Goal: Entertainment & Leisure: Consume media (video, audio)

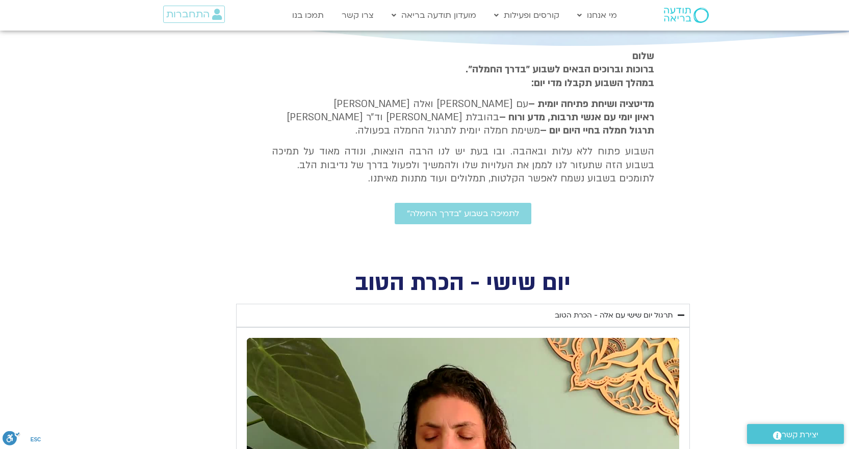
scroll to position [189, 0]
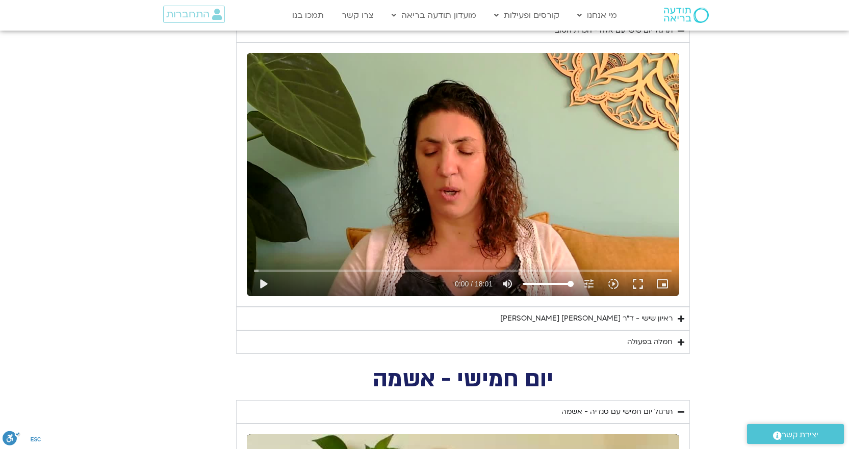
scroll to position [873, 0]
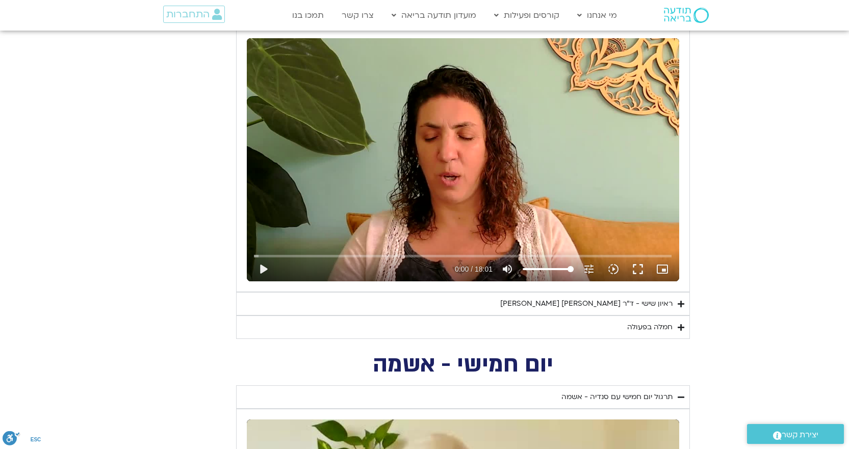
click at [606, 301] on div "ראיון שישי - ד"ר [PERSON_NAME] [PERSON_NAME]" at bounding box center [586, 304] width 172 height 12
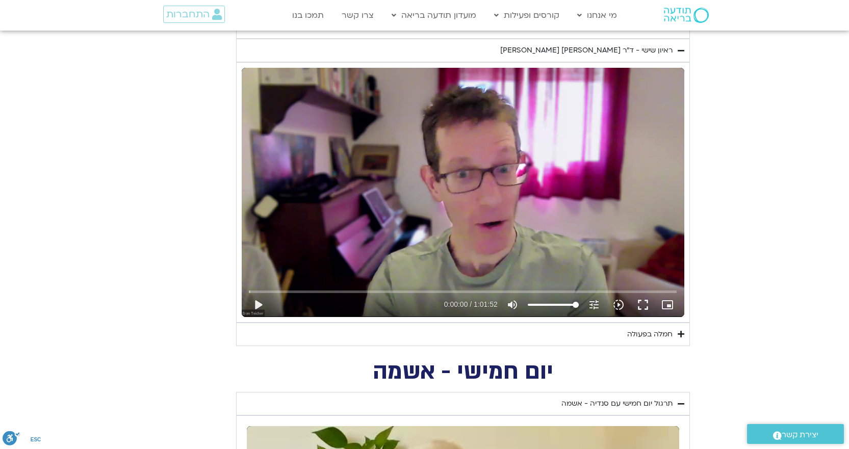
scroll to position [1147, 0]
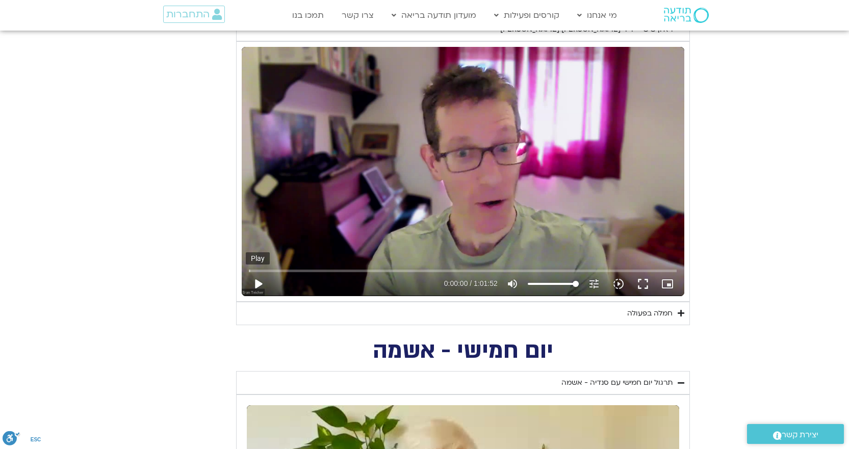
click at [256, 283] on button "play_arrow" at bounding box center [258, 284] width 24 height 24
type input "0.975068"
click at [672, 285] on icon "picture_in_picture_alt" at bounding box center [667, 284] width 12 height 12
click at [643, 283] on button "fullscreen" at bounding box center [643, 284] width 24 height 24
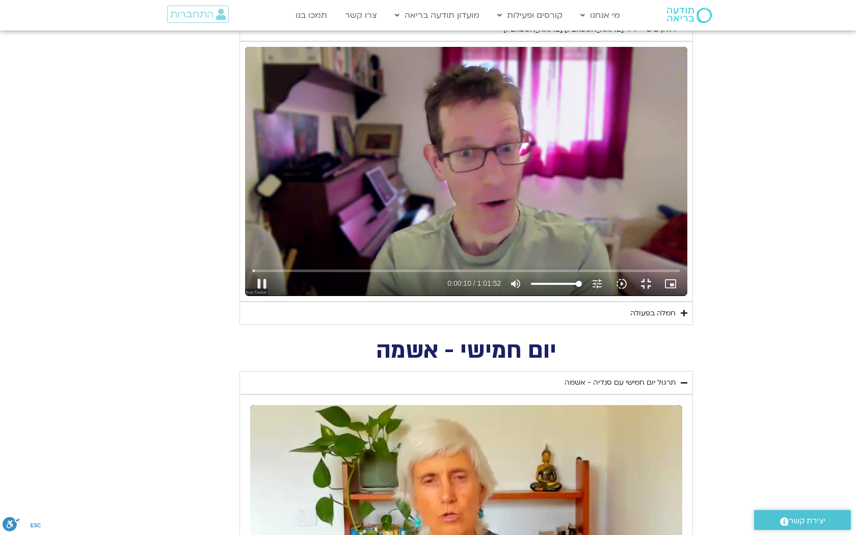
type input "10.857003"
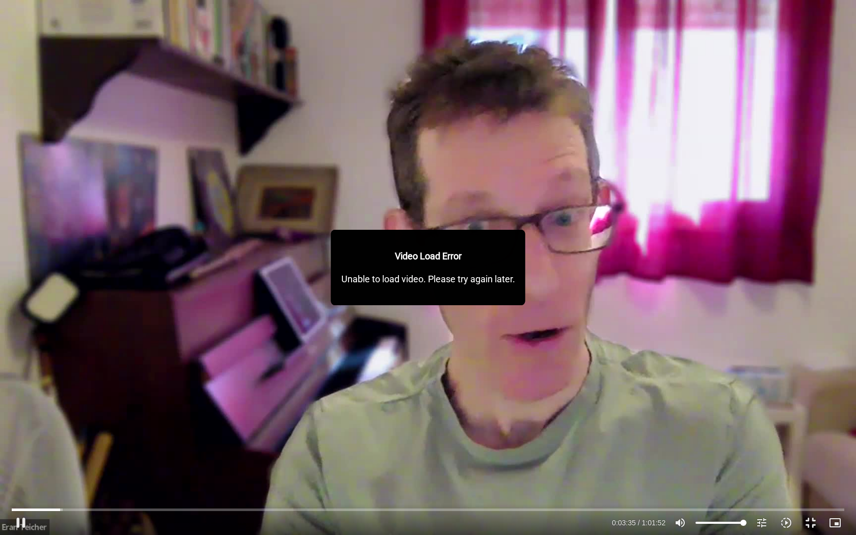
click at [548, 276] on div "Skip ad 26:25 pause 0:03:35 / 1:01:52 volume_up Mute tune Resolution Auto 480p …" at bounding box center [428, 267] width 856 height 535
type input "215.725958"
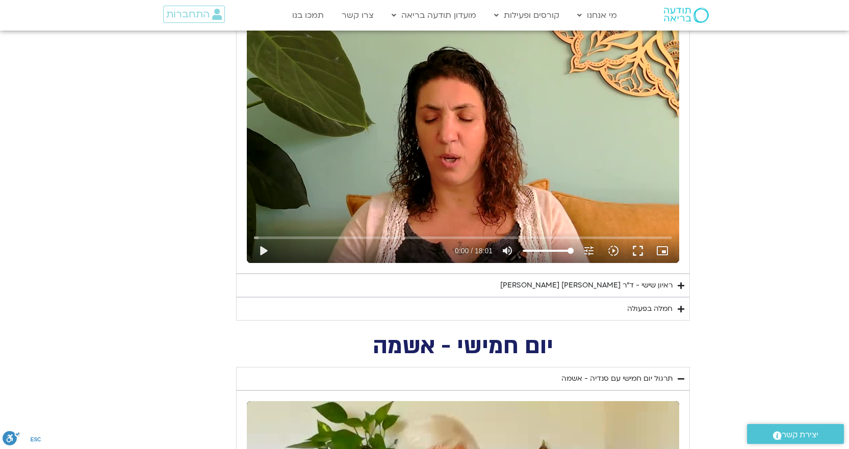
scroll to position [902, 0]
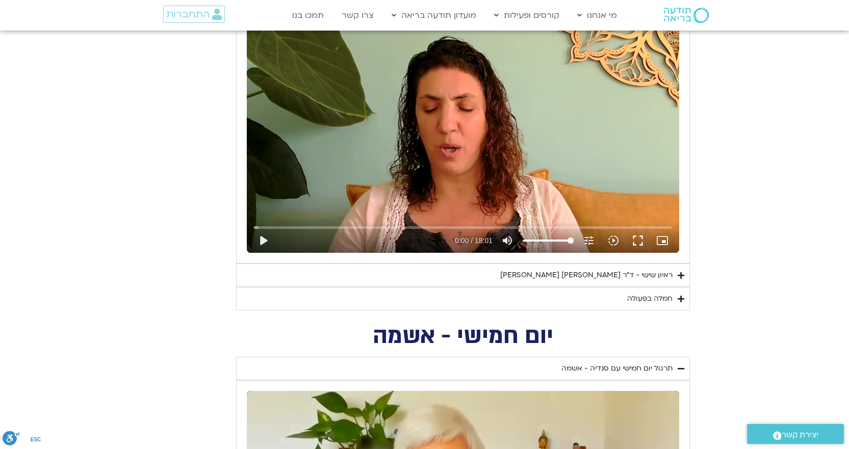
click at [623, 275] on div "ראיון שישי - ד"ר [PERSON_NAME] [PERSON_NAME]" at bounding box center [586, 275] width 172 height 12
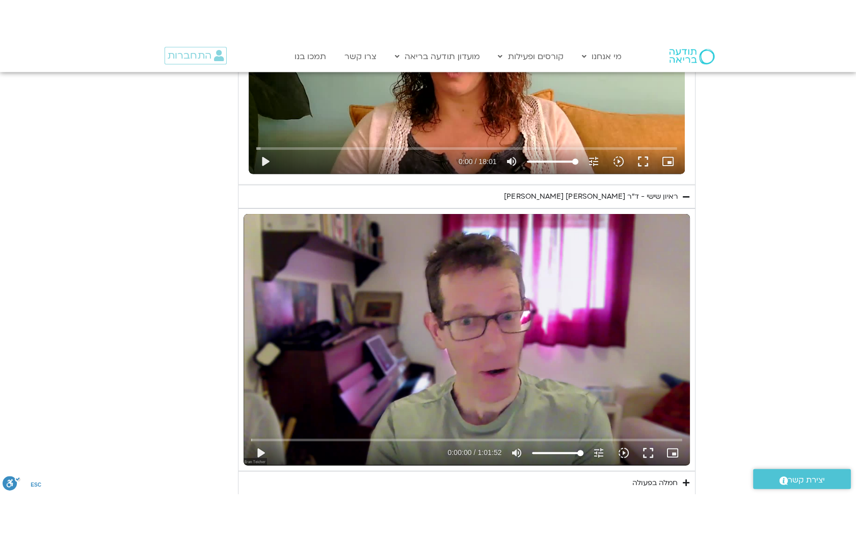
scroll to position [1034, 0]
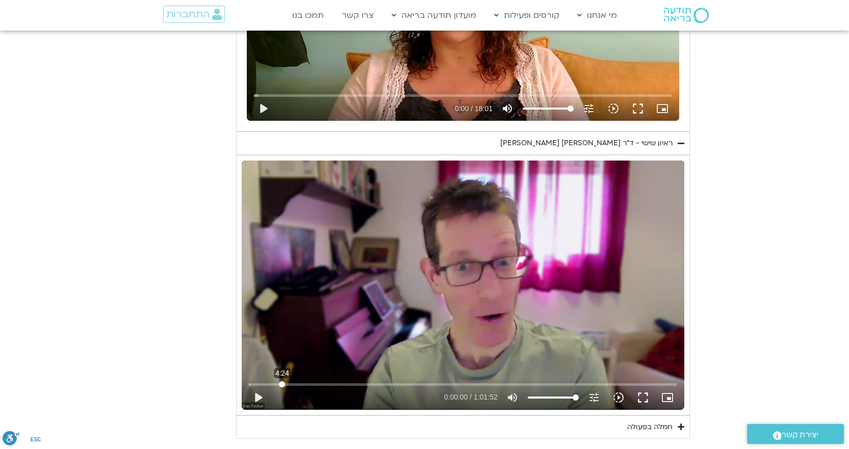
click at [282, 383] on input "Seek" at bounding box center [463, 384] width 428 height 6
click at [259, 401] on button "play_arrow" at bounding box center [258, 397] width 24 height 24
click at [643, 398] on button "fullscreen" at bounding box center [643, 397] width 24 height 24
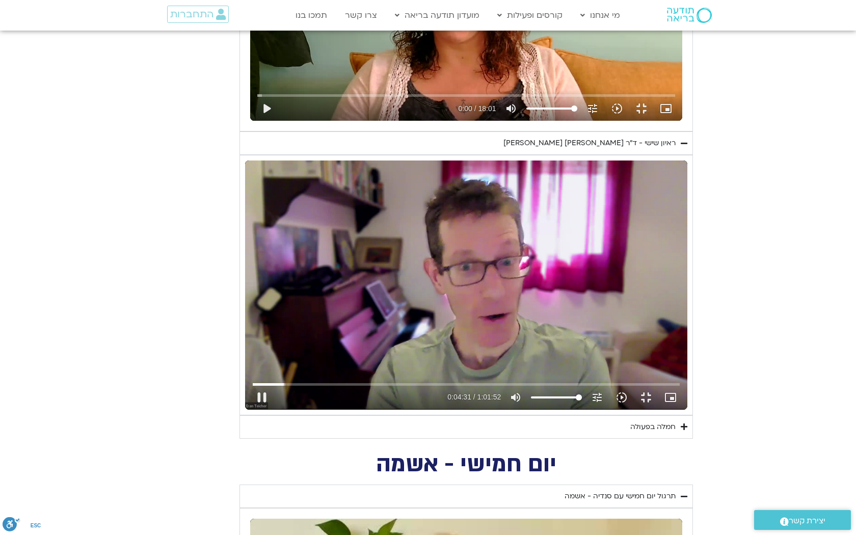
type input "271.363977"
